Goal: Check status

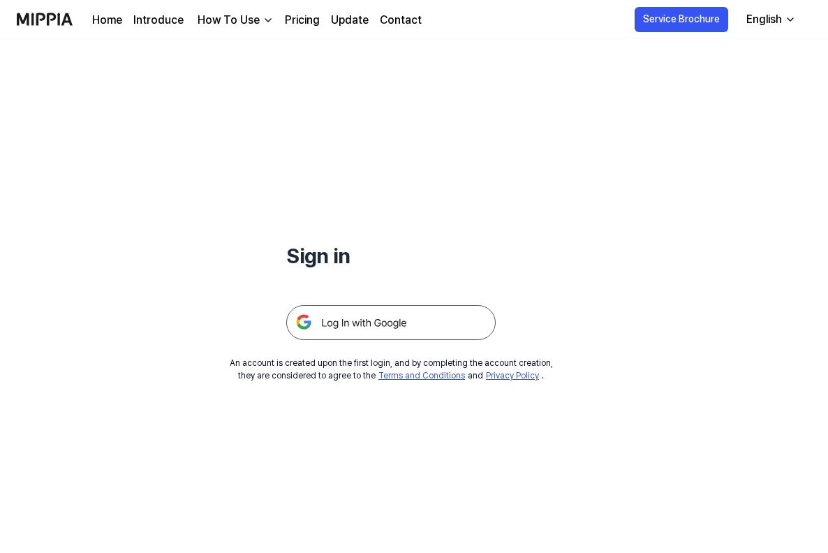
click at [378, 338] on img at bounding box center [390, 322] width 209 height 35
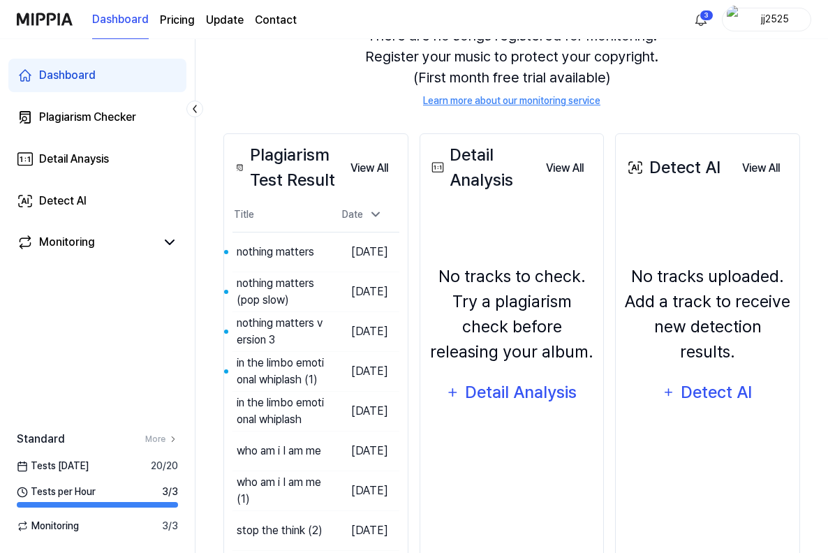
scroll to position [161, 0]
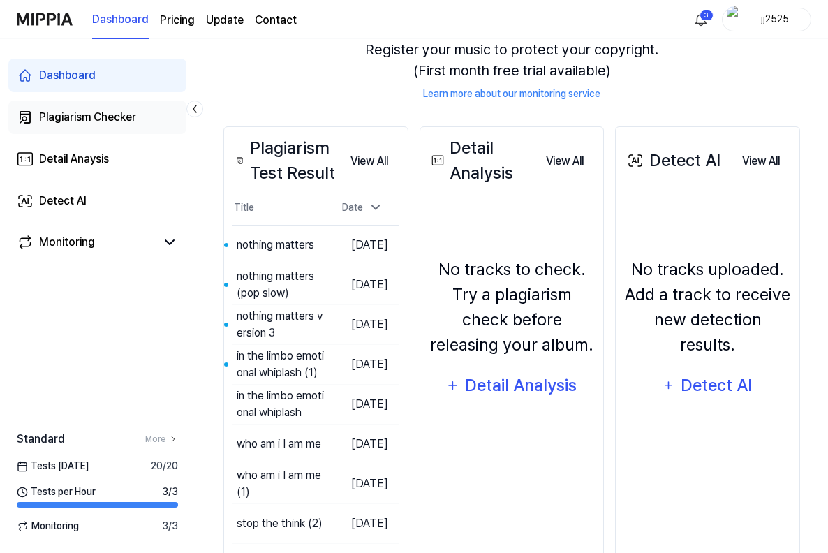
click at [96, 121] on div "Plagiarism Checker" at bounding box center [87, 117] width 97 height 17
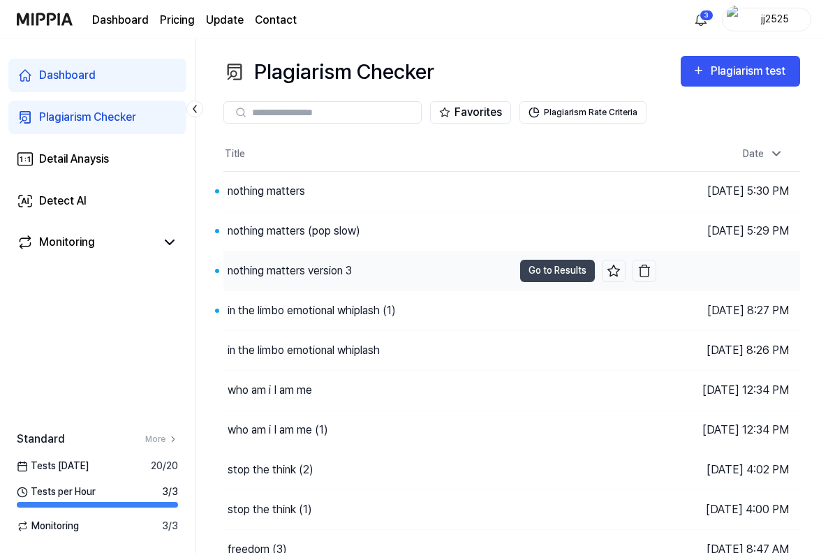
click at [309, 266] on div "nothing matters version 3" at bounding box center [290, 270] width 124 height 17
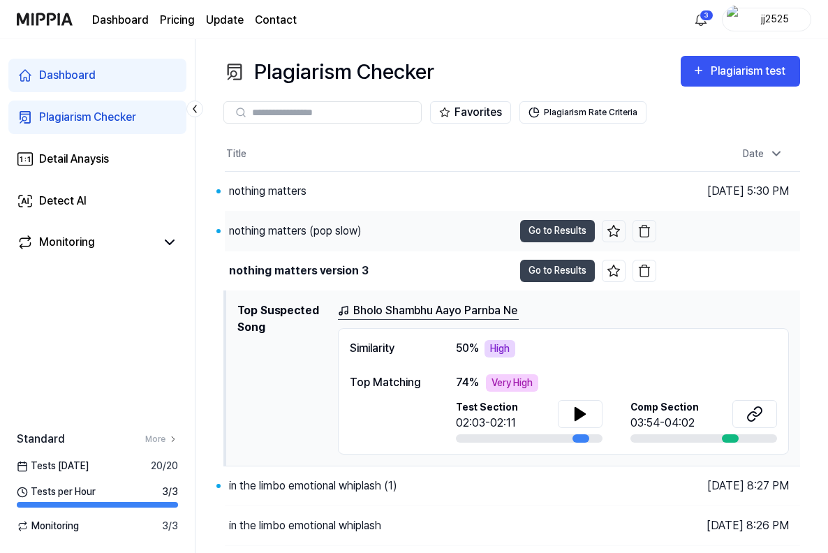
click at [306, 237] on div "nothing matters (pop slow)" at bounding box center [295, 231] width 133 height 17
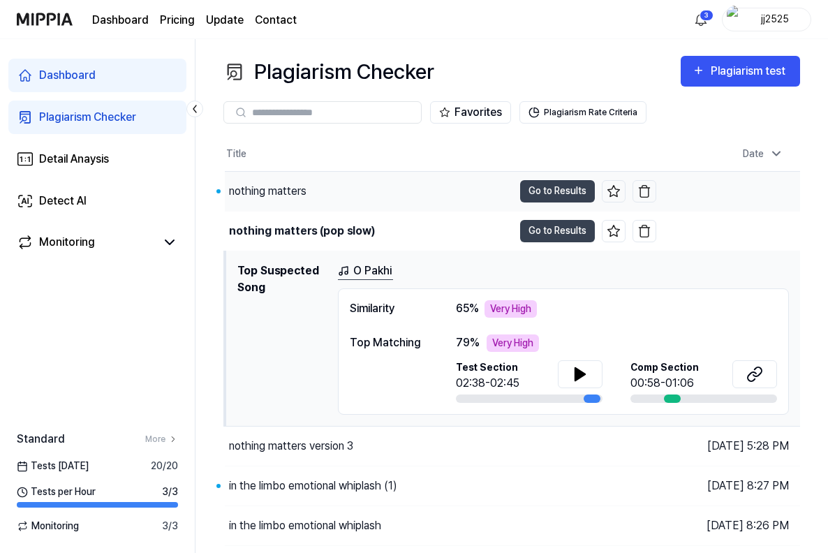
click at [308, 186] on div "nothing matters" at bounding box center [369, 191] width 288 height 39
